Goal: Task Accomplishment & Management: Use online tool/utility

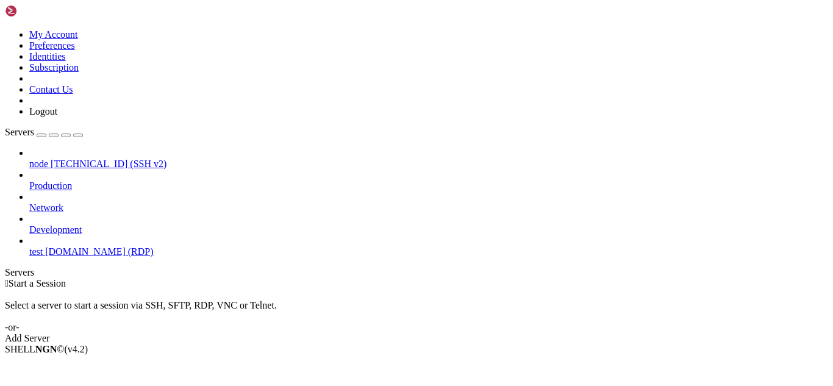
click at [76, 246] on span "[DOMAIN_NAME] (RDP)" at bounding box center [99, 251] width 108 height 10
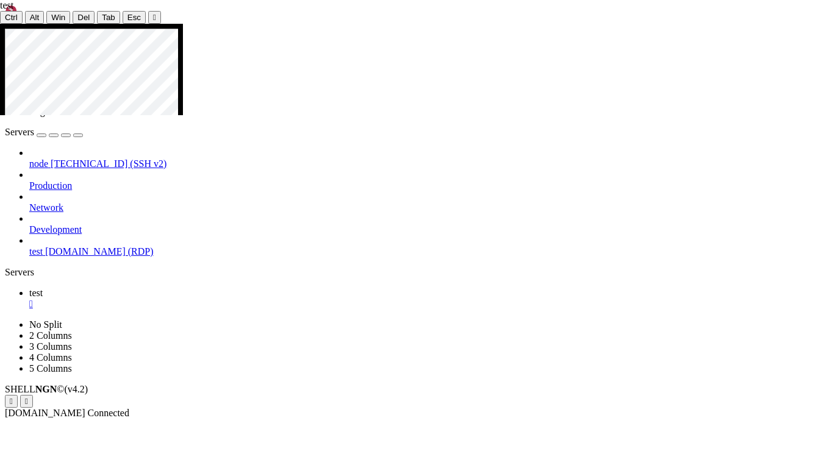
click at [209, 24] on div at bounding box center [416, 24] width 833 height 0
click at [153, 15] on div "" at bounding box center [154, 17] width 3 height 9
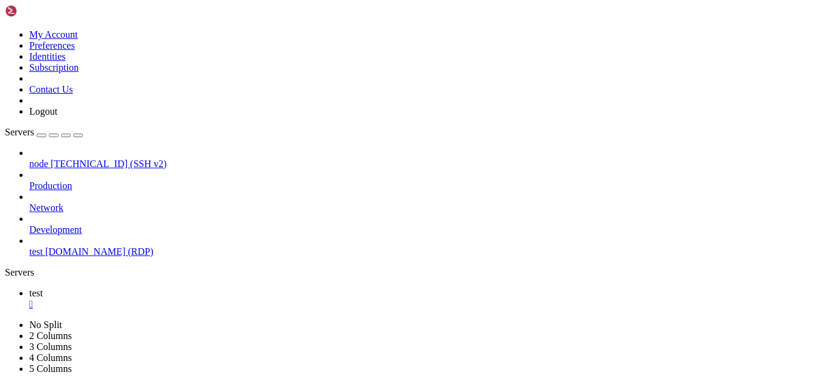
drag, startPoint x: 279, startPoint y: 42, endPoint x: 279, endPoint y: 66, distance: 24.4
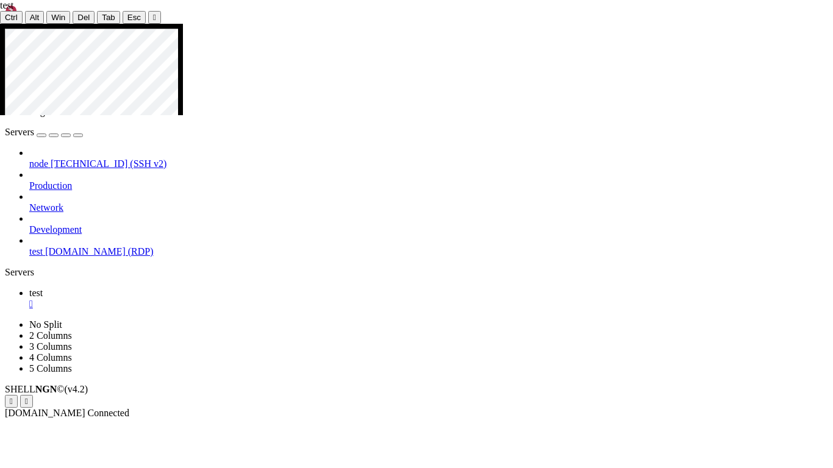
click at [421, 24] on div at bounding box center [416, 24] width 833 height 0
click at [153, 16] on div "" at bounding box center [154, 17] width 3 height 9
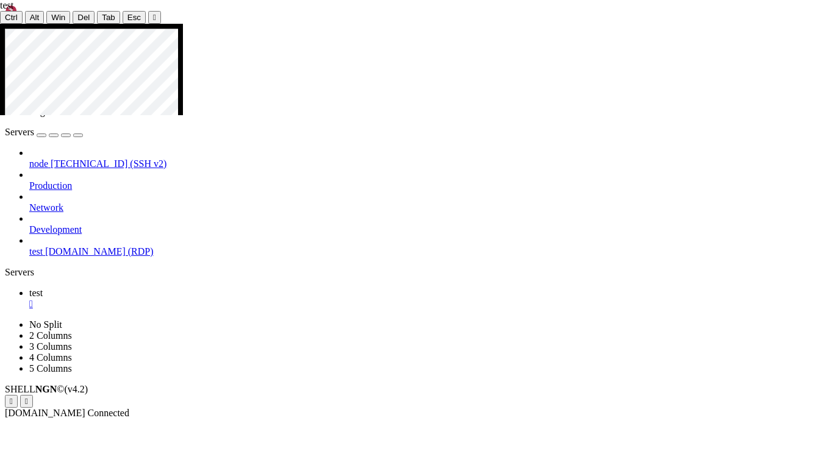
click at [0, 24] on icon at bounding box center [0, 24] width 0 height 0
click at [416, 24] on div at bounding box center [416, 24] width 833 height 0
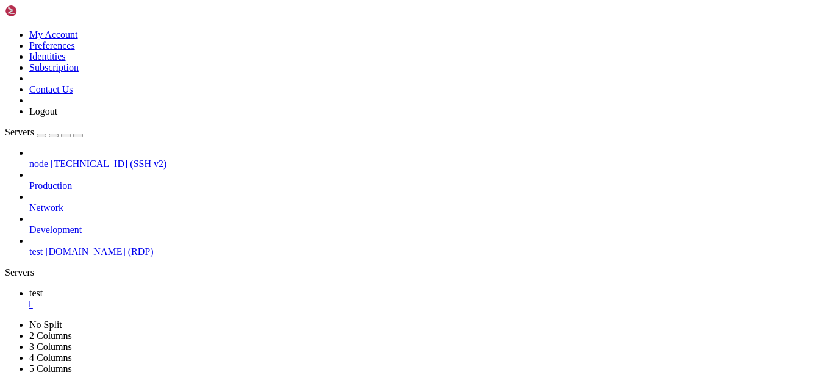
drag, startPoint x: 283, startPoint y: 43, endPoint x: 283, endPoint y: 67, distance: 24.4
